Goal: Task Accomplishment & Management: Manage account settings

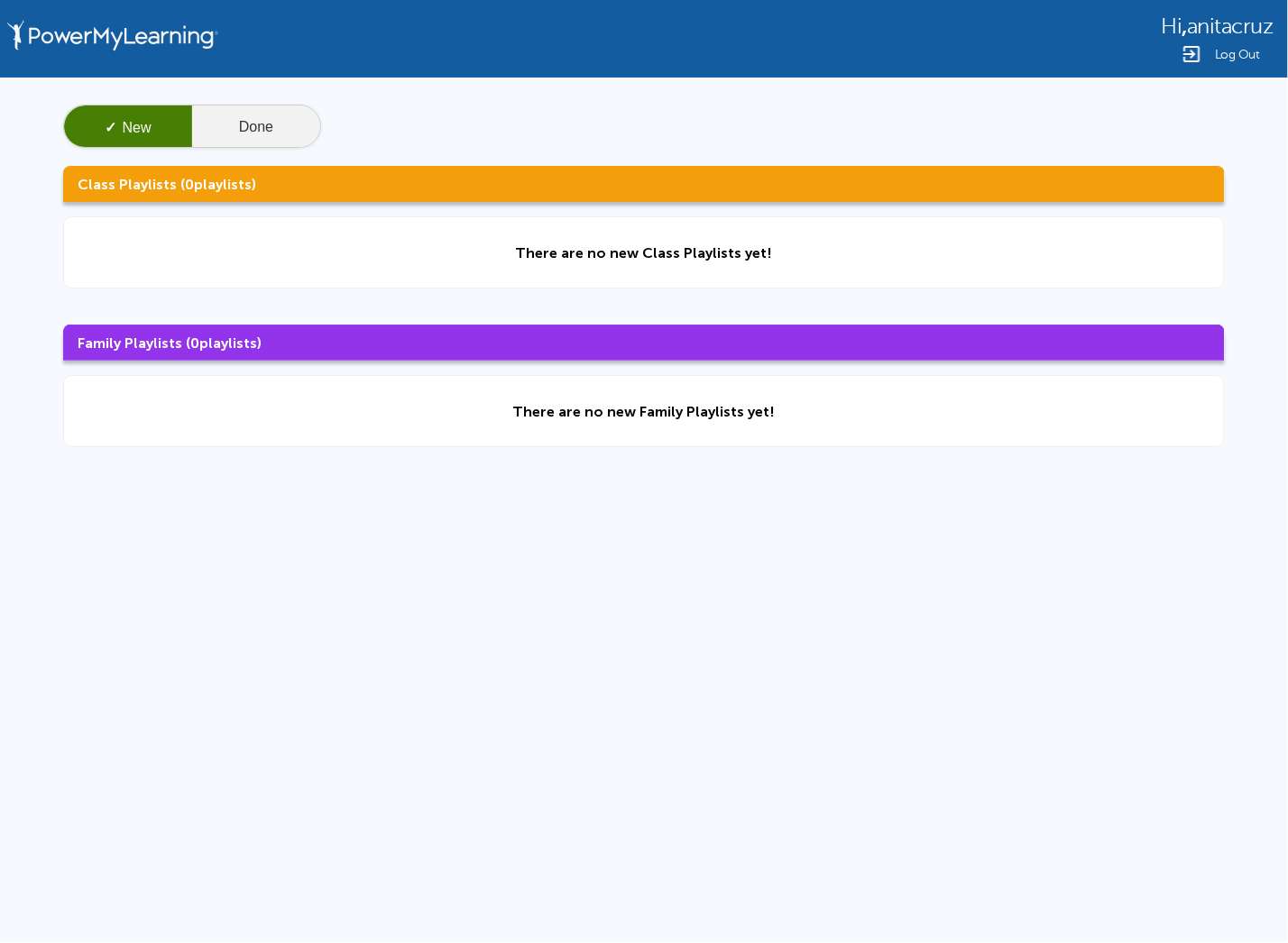
click at [263, 127] on button "Done" at bounding box center [256, 127] width 128 height 43
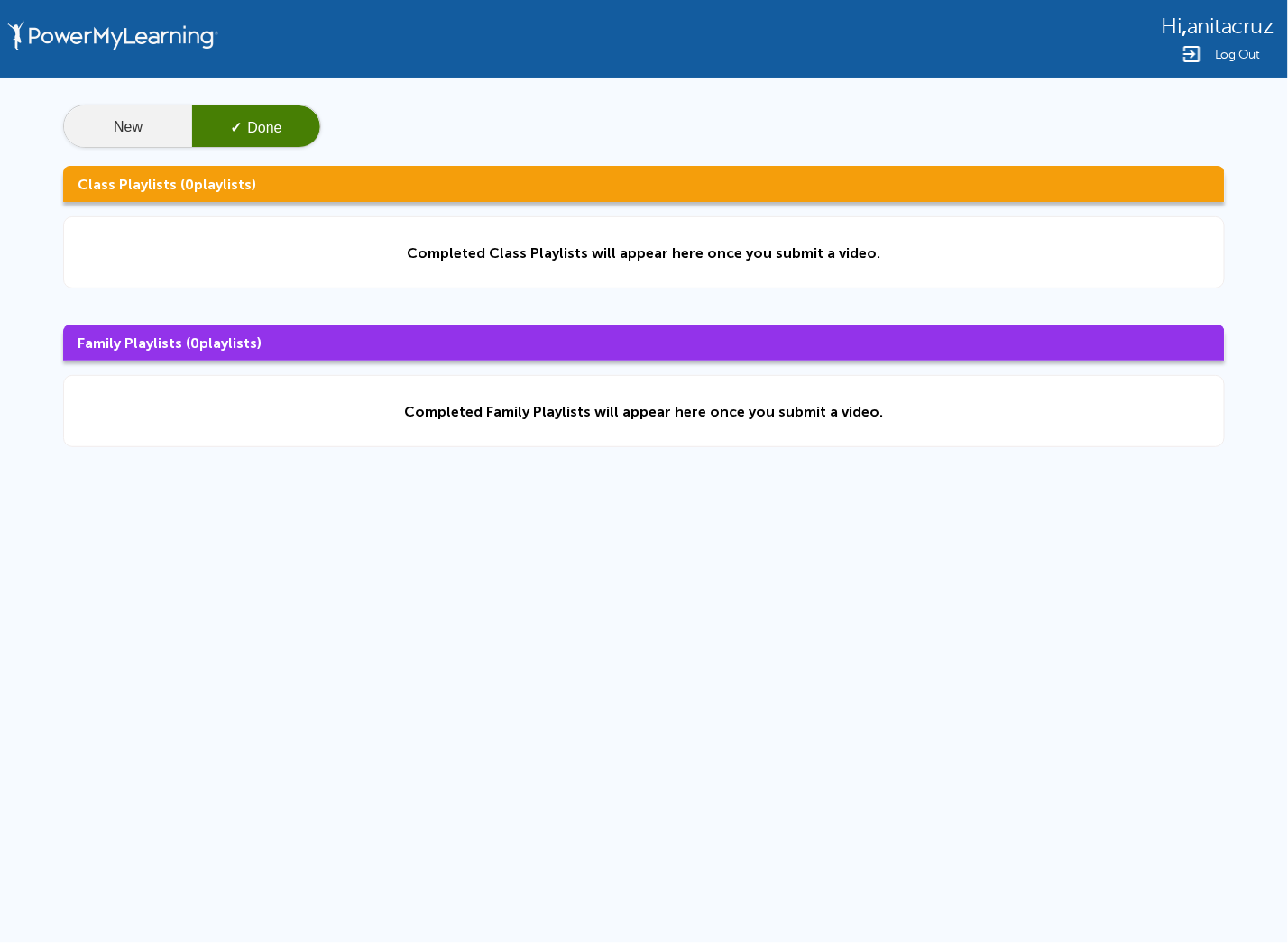
click at [116, 123] on button "New" at bounding box center [128, 127] width 128 height 43
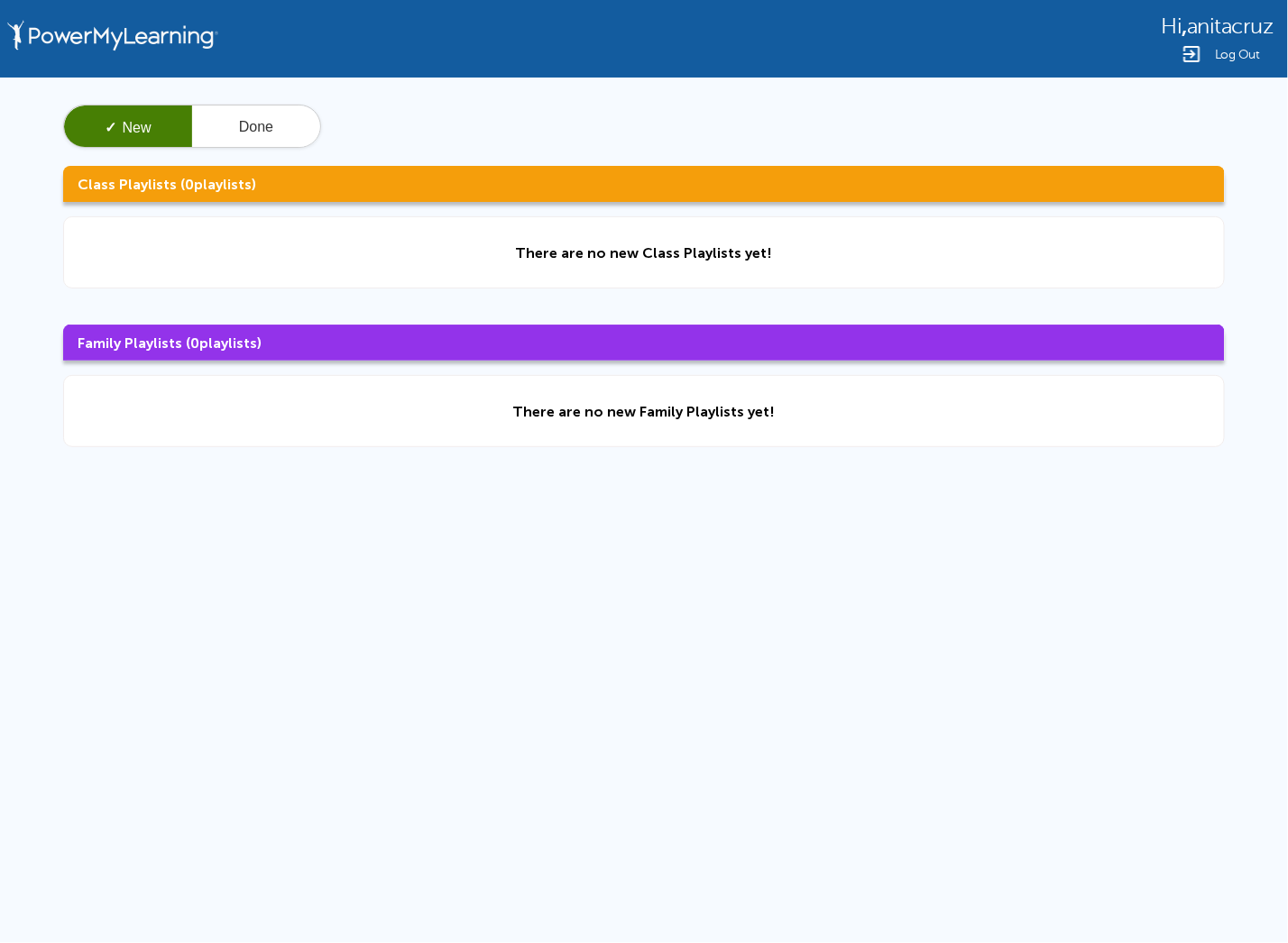
click at [1210, 51] on div "Log Out" at bounding box center [1217, 54] width 112 height 22
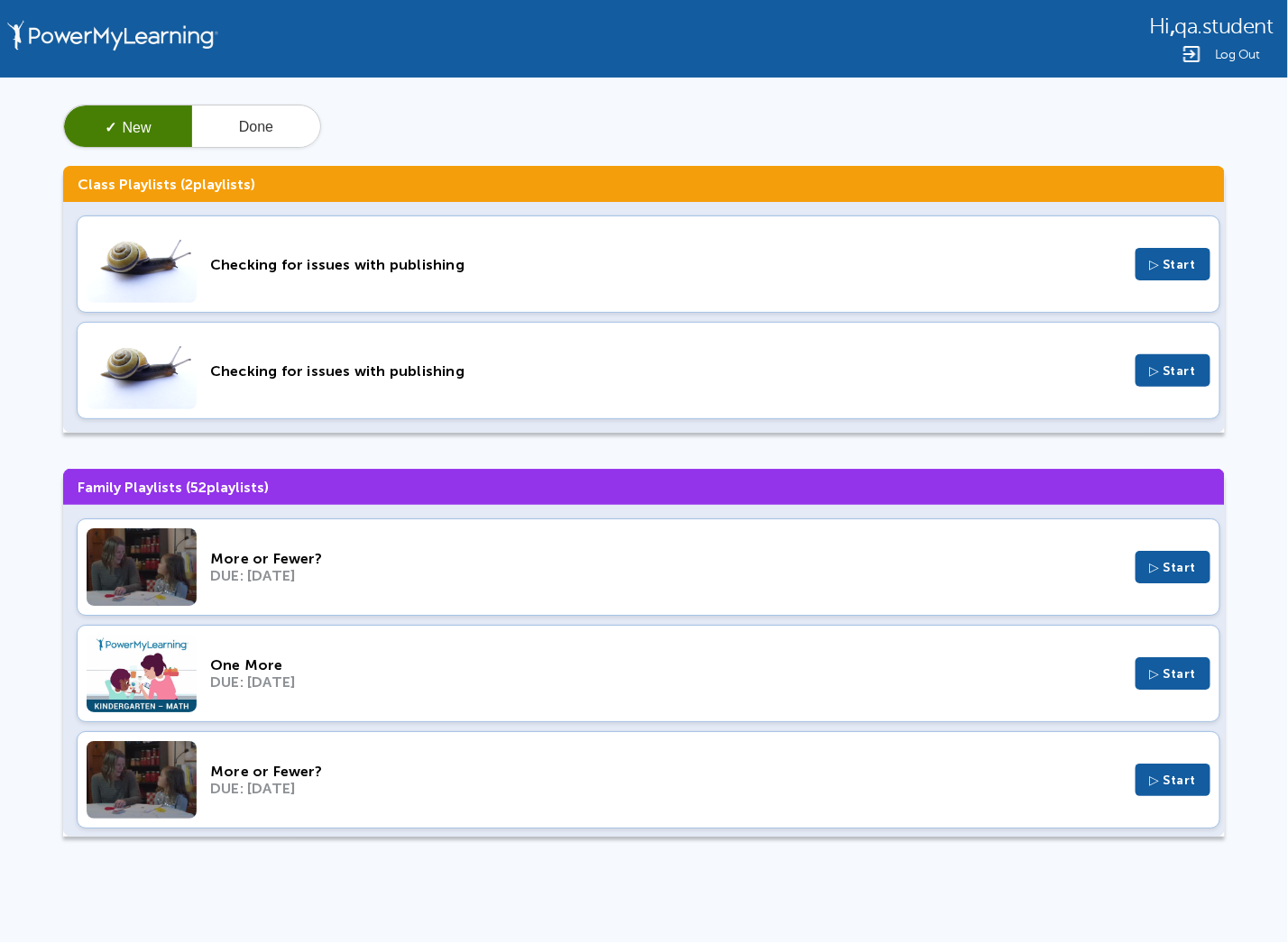
click at [1241, 50] on span "Log Out" at bounding box center [1237, 55] width 45 height 14
